Goal: Use online tool/utility: Utilize a website feature to perform a specific function

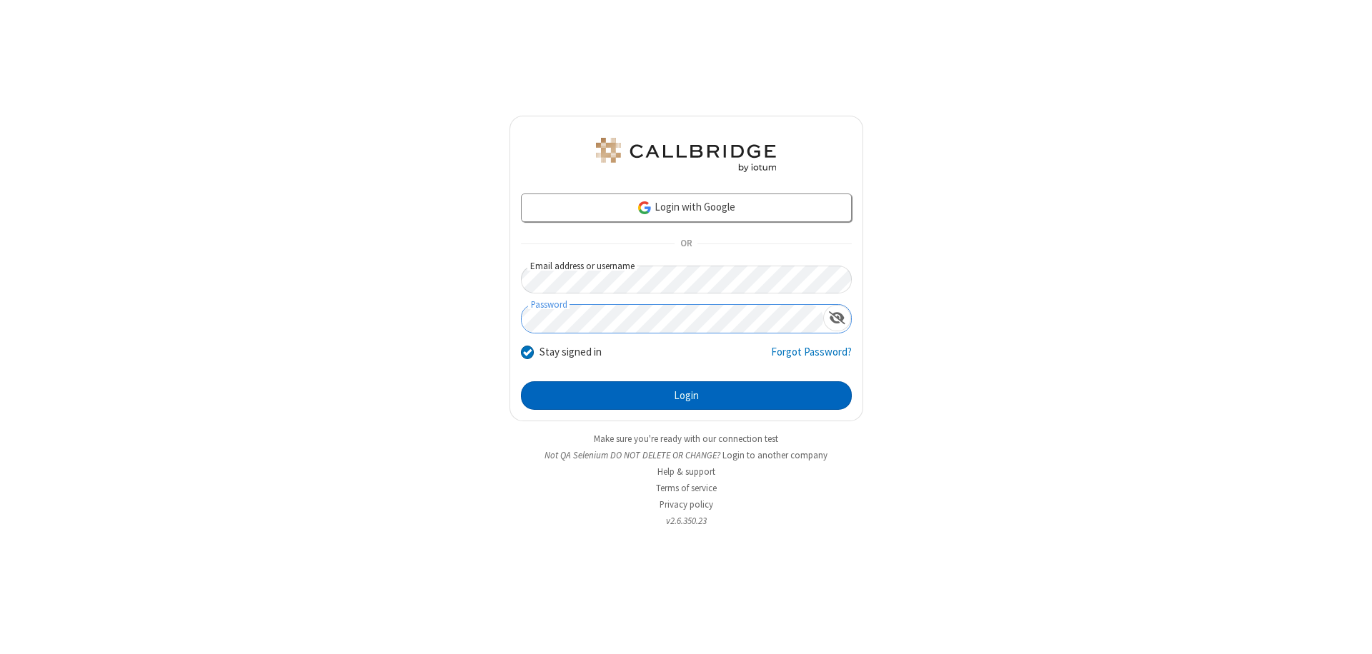
click at [686, 396] on button "Login" at bounding box center [686, 396] width 331 height 29
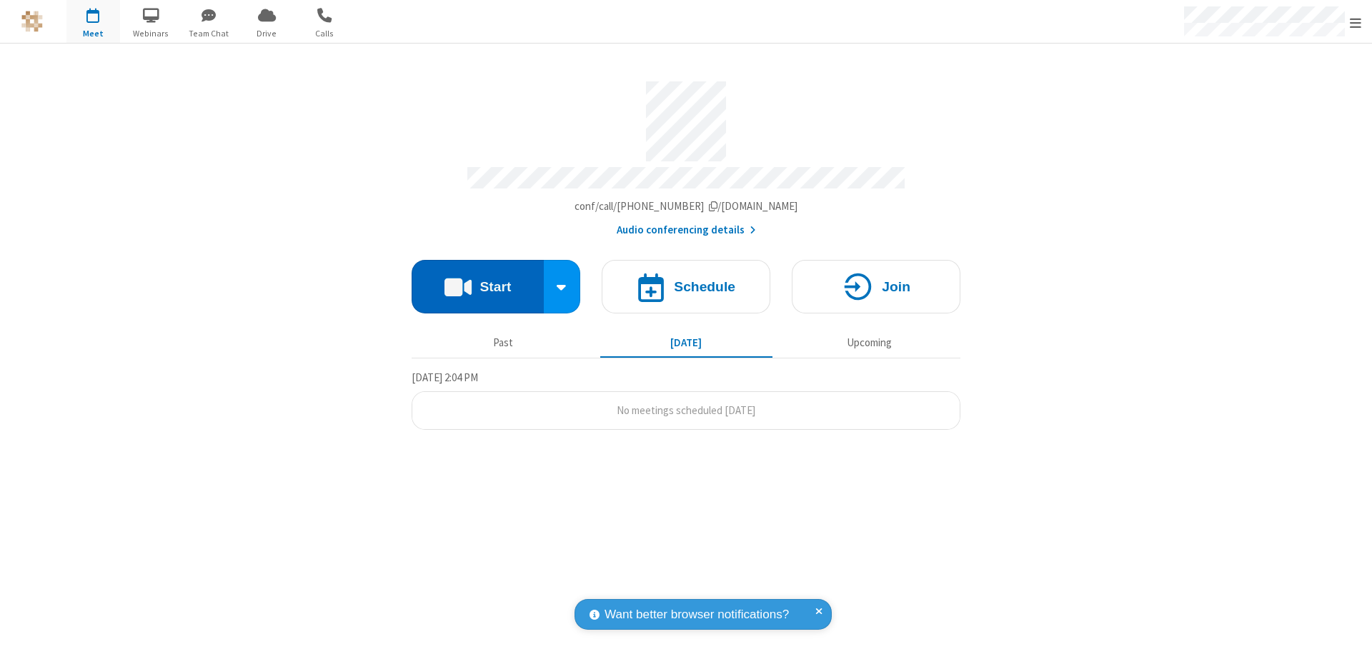
click at [477, 280] on button "Start" at bounding box center [478, 287] width 132 height 54
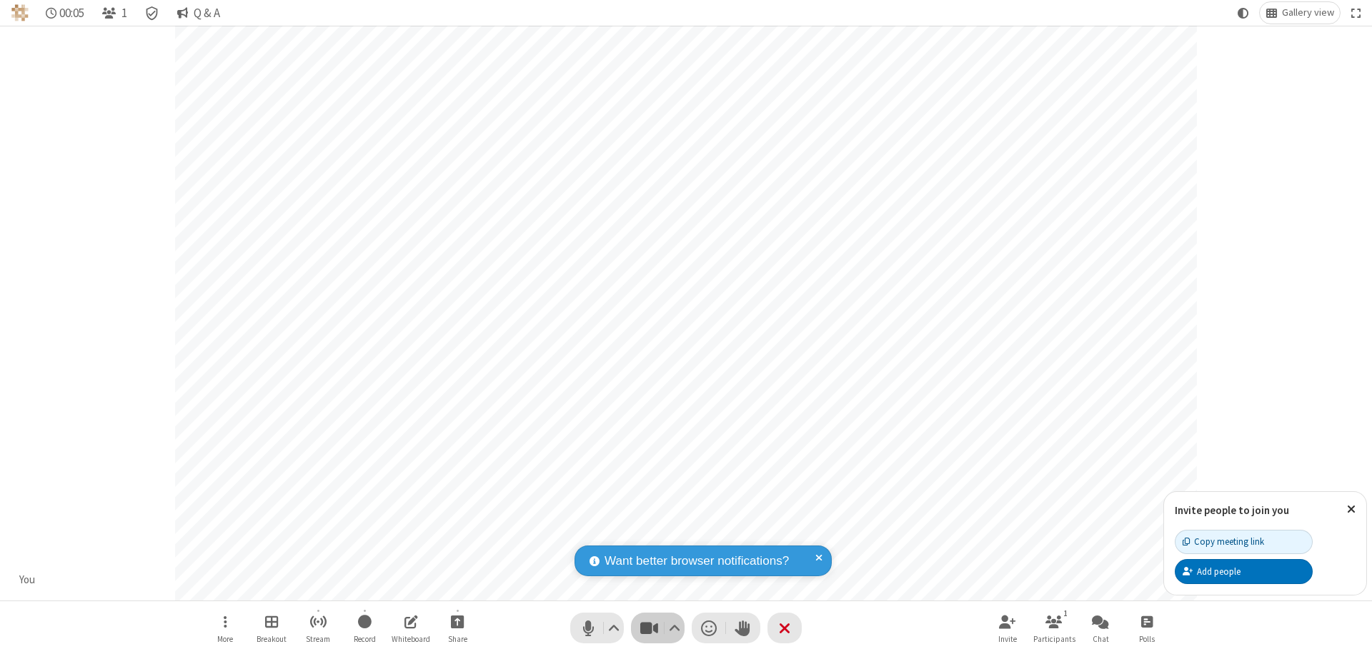
click at [649, 628] on span "Stop video (⌘+Shift+V)" at bounding box center [648, 628] width 21 height 21
click at [649, 628] on span "Start video (⌘+Shift+V)" at bounding box center [648, 628] width 21 height 21
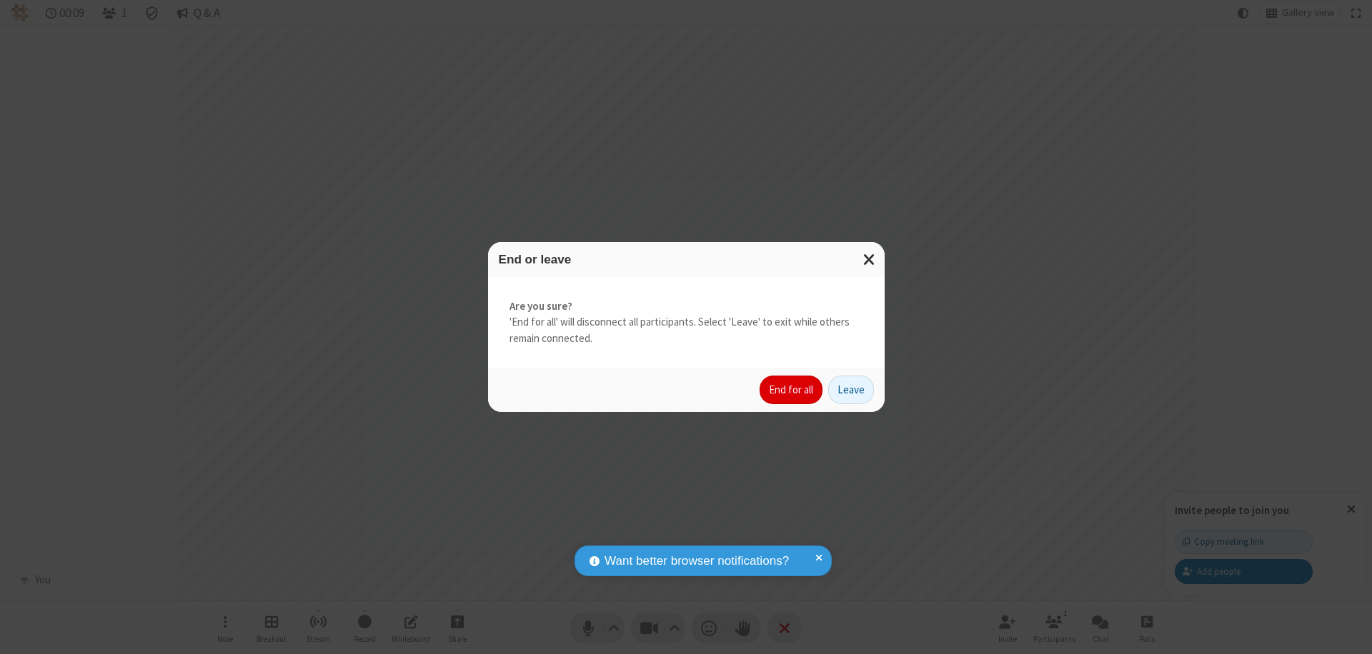
click at [792, 390] on button "End for all" at bounding box center [790, 390] width 63 height 29
